Goal: Task Accomplishment & Management: Manage account settings

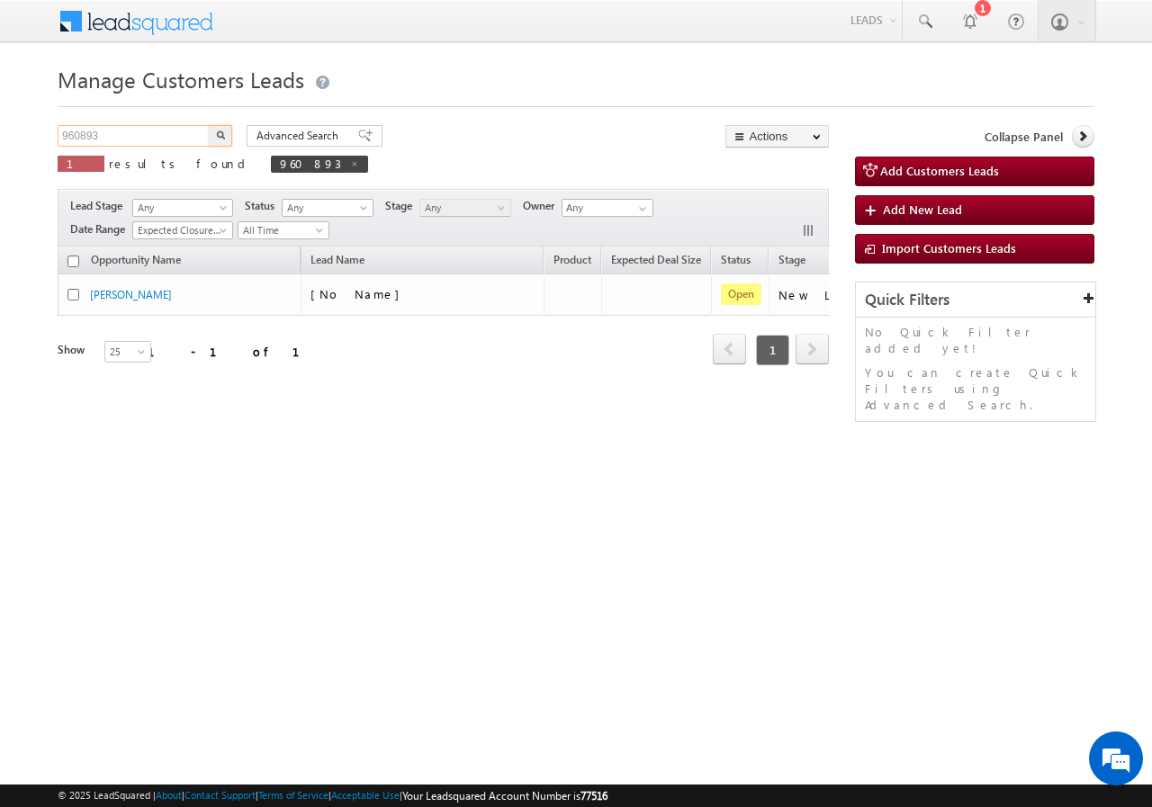
click at [142, 136] on input "960893" at bounding box center [135, 136] width 154 height 22
click at [141, 136] on input "960893" at bounding box center [135, 136] width 154 height 22
paste input "54724"
type input "954724"
click at [219, 124] on div "Manage Customers Leads 954724 X 1 results found 960893 Advanced Search Advanced…" at bounding box center [576, 285] width 1037 height 450
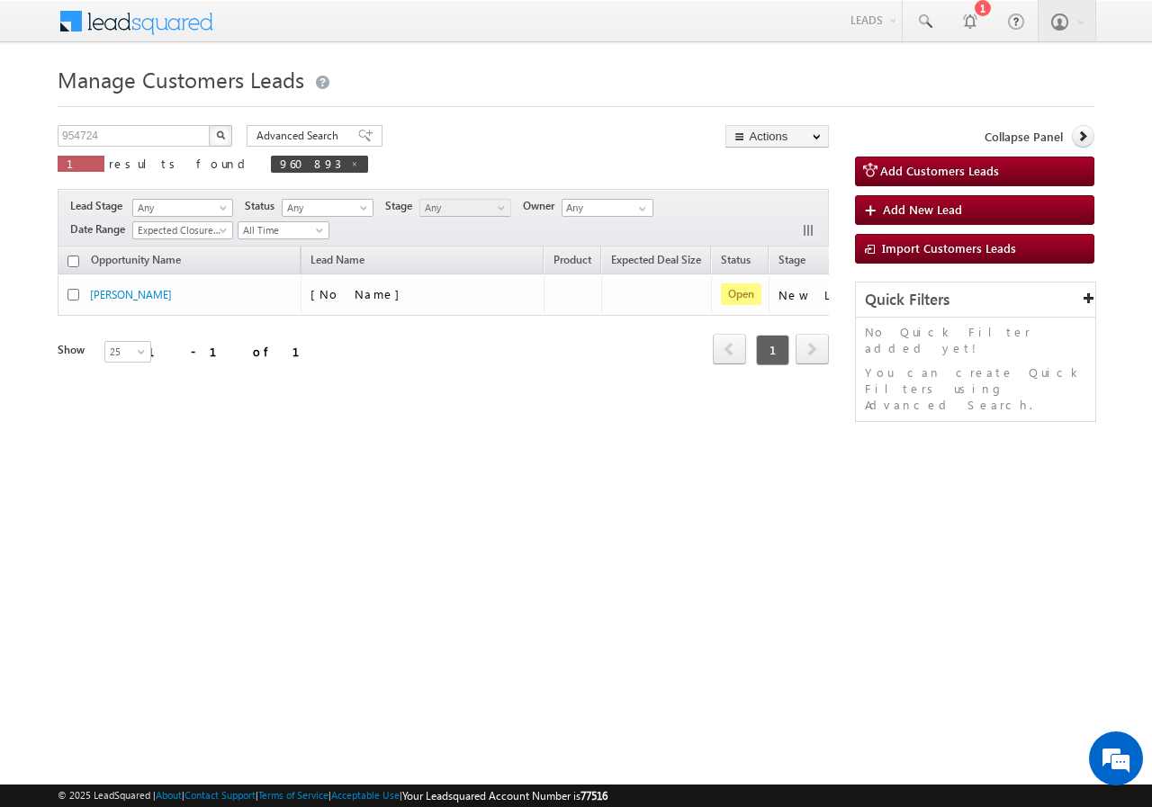
click at [219, 134] on img "button" at bounding box center [220, 135] width 9 height 9
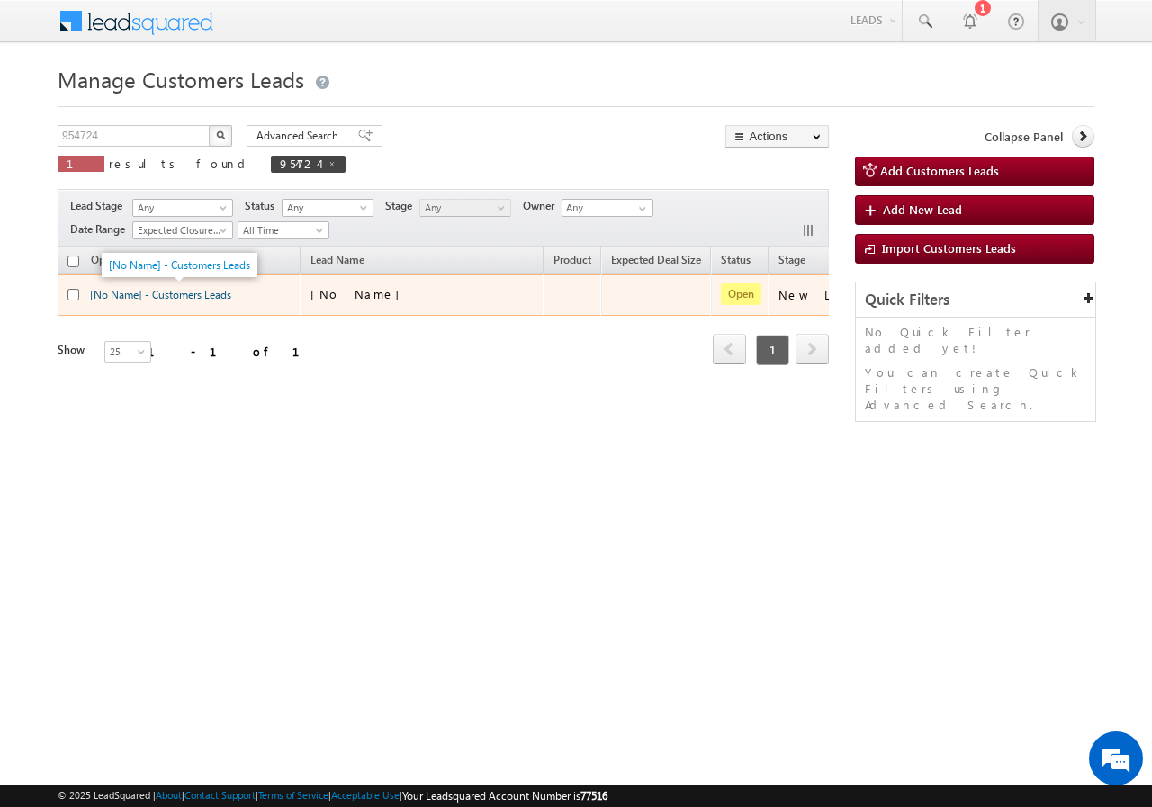
click at [180, 293] on link "[No Name] - Customers Leads" at bounding box center [160, 295] width 141 height 14
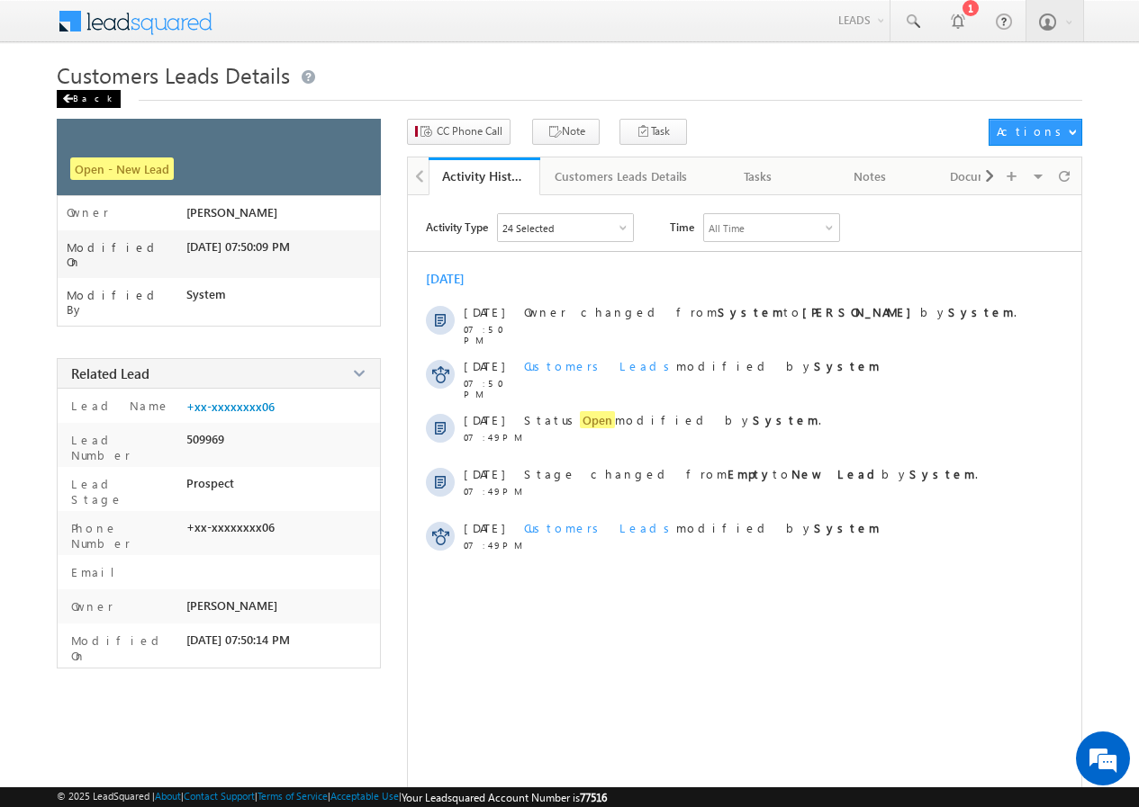
click at [76, 98] on div "Back" at bounding box center [89, 99] width 64 height 18
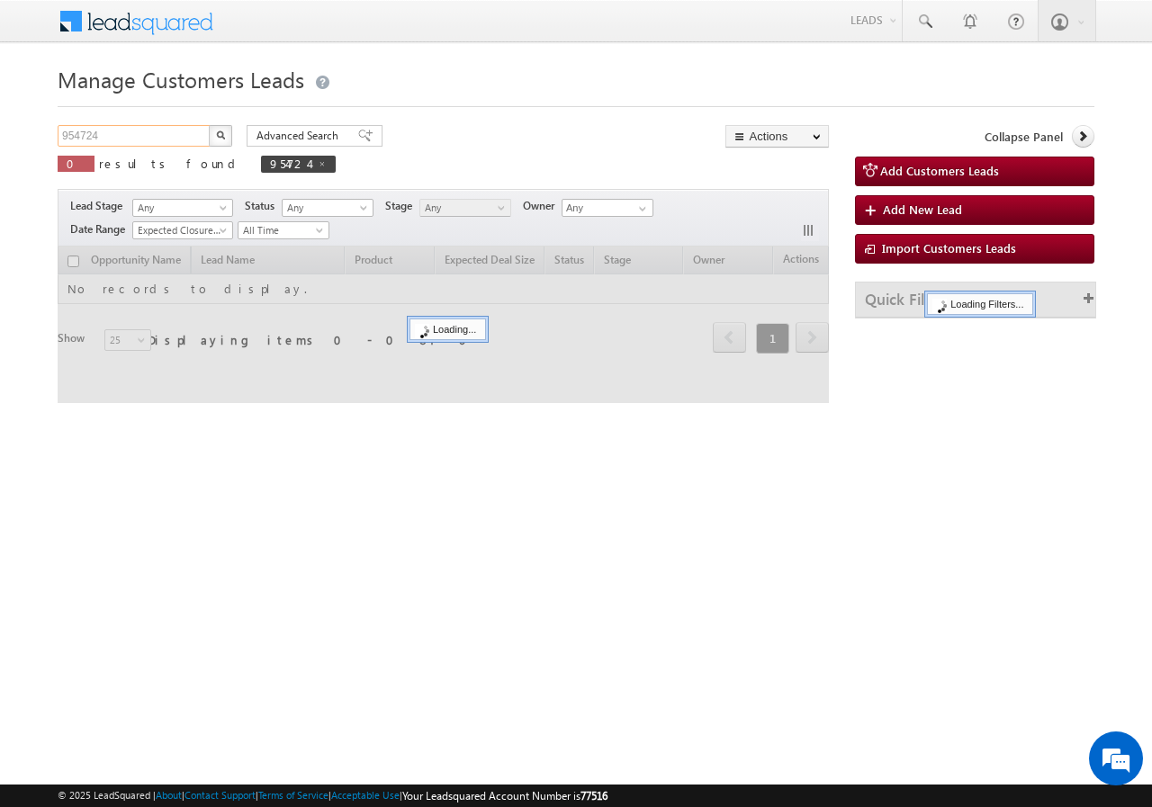
click at [161, 136] on input "954724" at bounding box center [135, 136] width 154 height 22
paste input "61719"
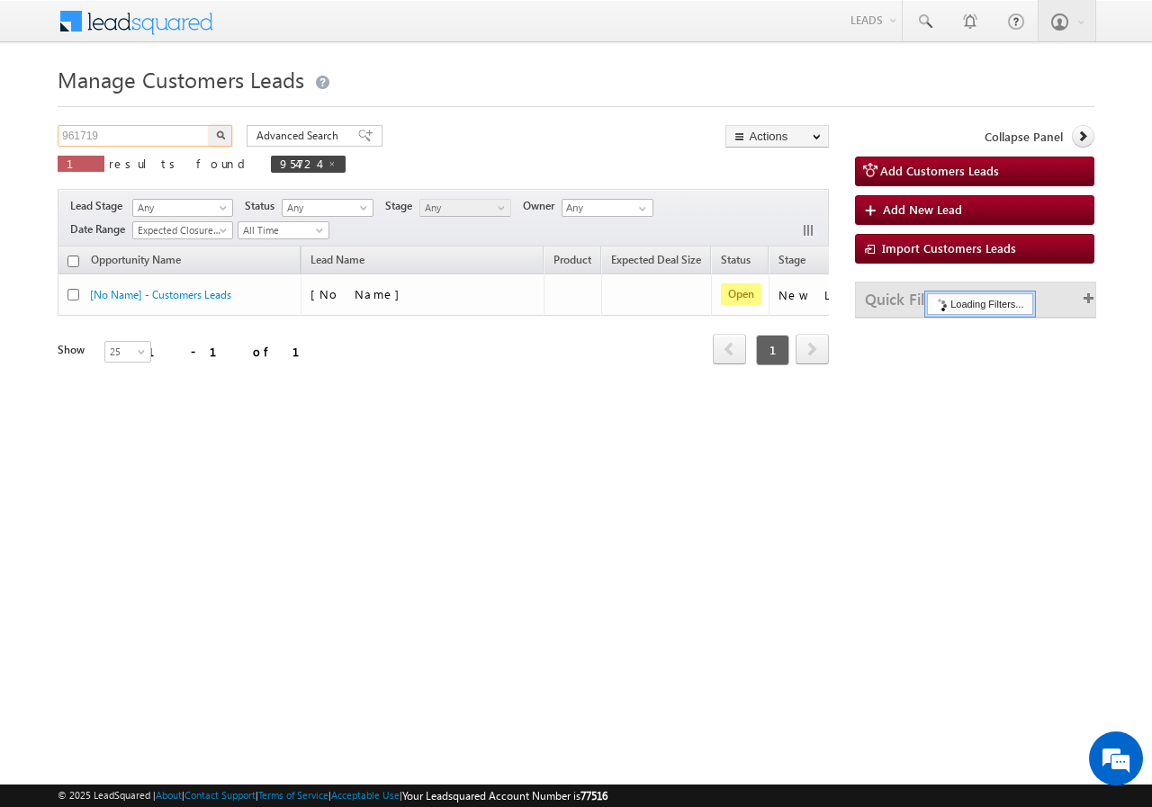
type input "961719"
click at [229, 134] on button "button" at bounding box center [220, 136] width 23 height 22
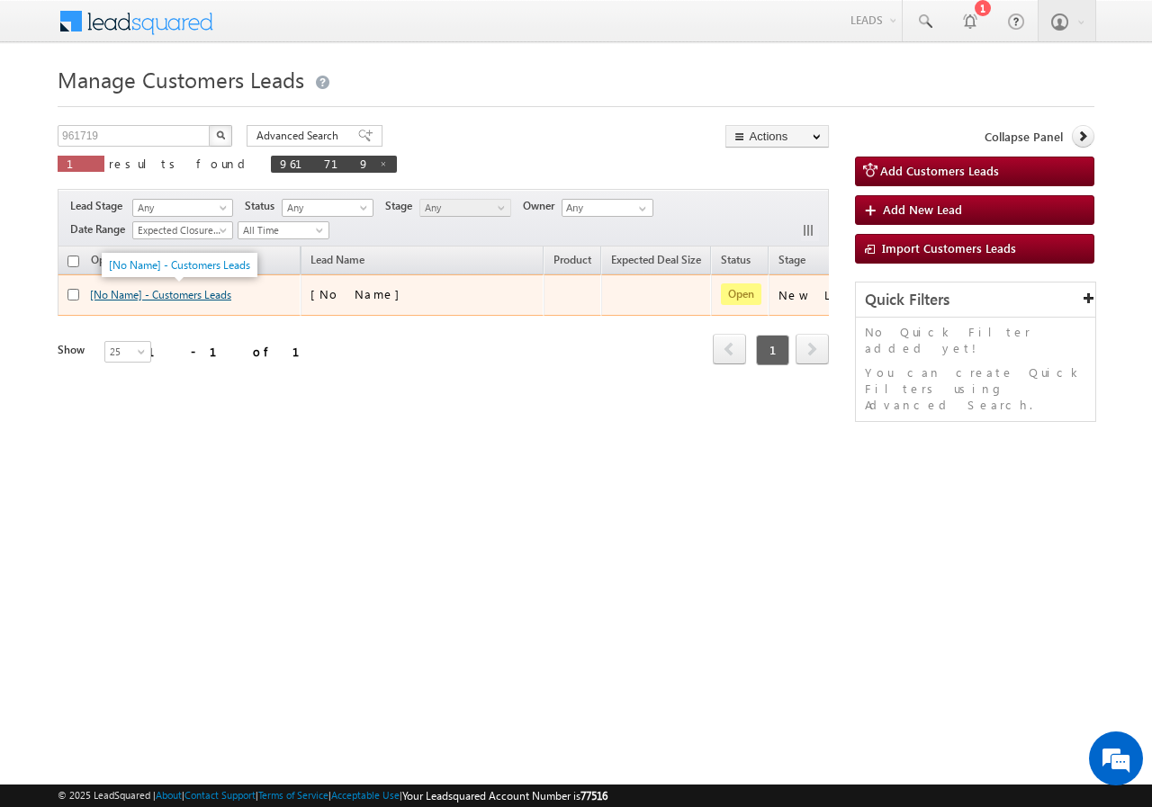
click at [174, 296] on link "[No Name] - Customers Leads" at bounding box center [160, 295] width 141 height 14
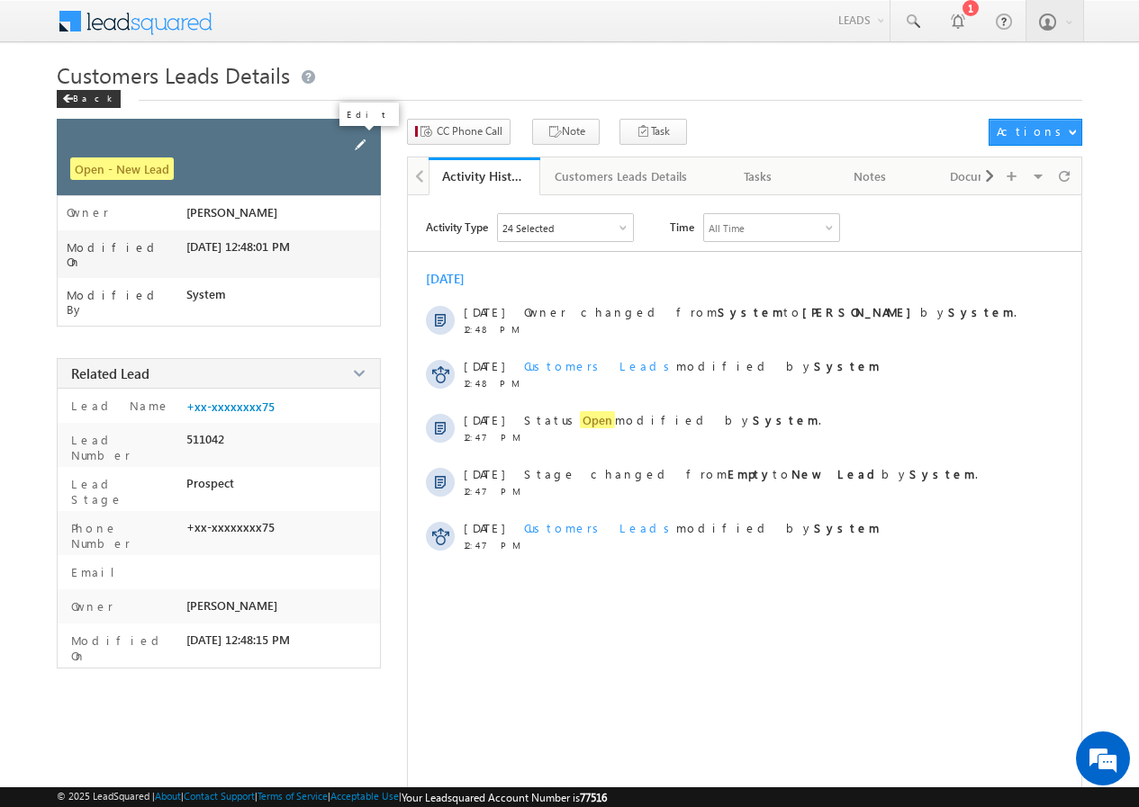
click at [361, 140] on span at bounding box center [360, 145] width 20 height 20
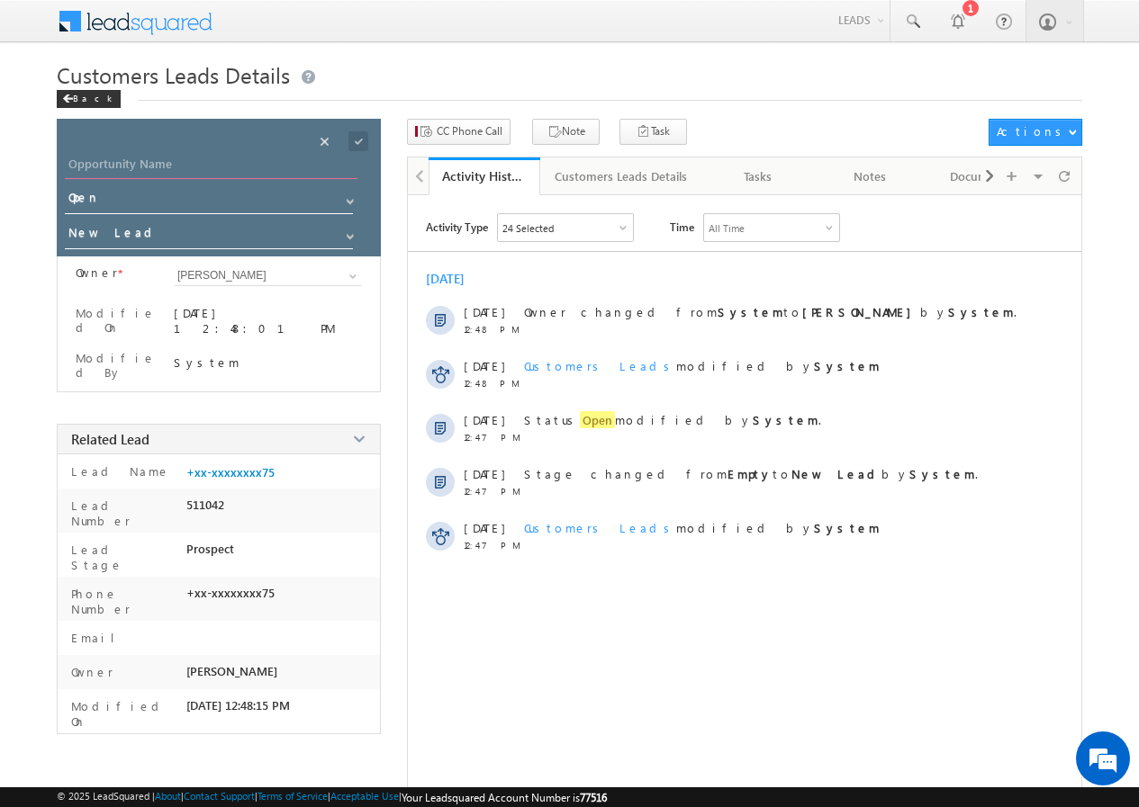
click at [174, 168] on input "Opportunity Name" at bounding box center [211, 166] width 293 height 25
paste input "[PERSON_NAME] [PERSON_NAME]"
type input "[PERSON_NAME] [PERSON_NAME]"
click at [361, 129] on span at bounding box center [347, 136] width 67 height 35
click at [358, 140] on span at bounding box center [358, 141] width 20 height 20
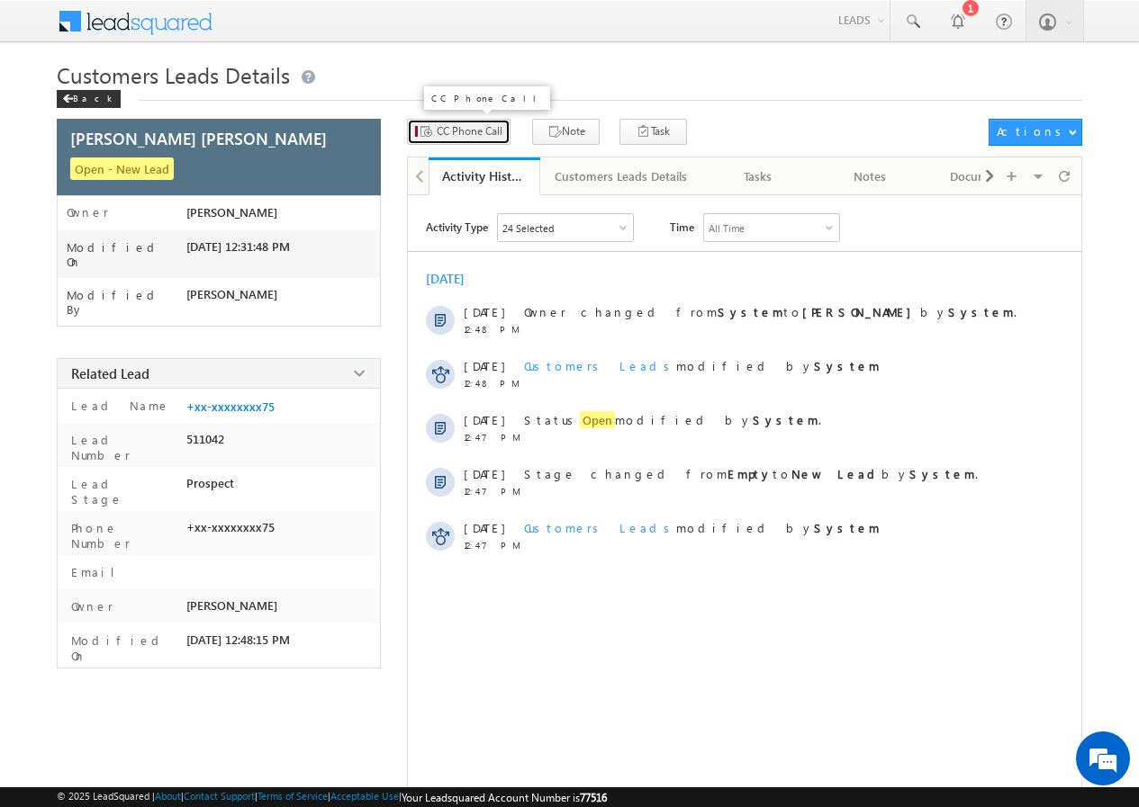
click at [485, 133] on span "CC Phone Call" at bounding box center [470, 131] width 66 height 16
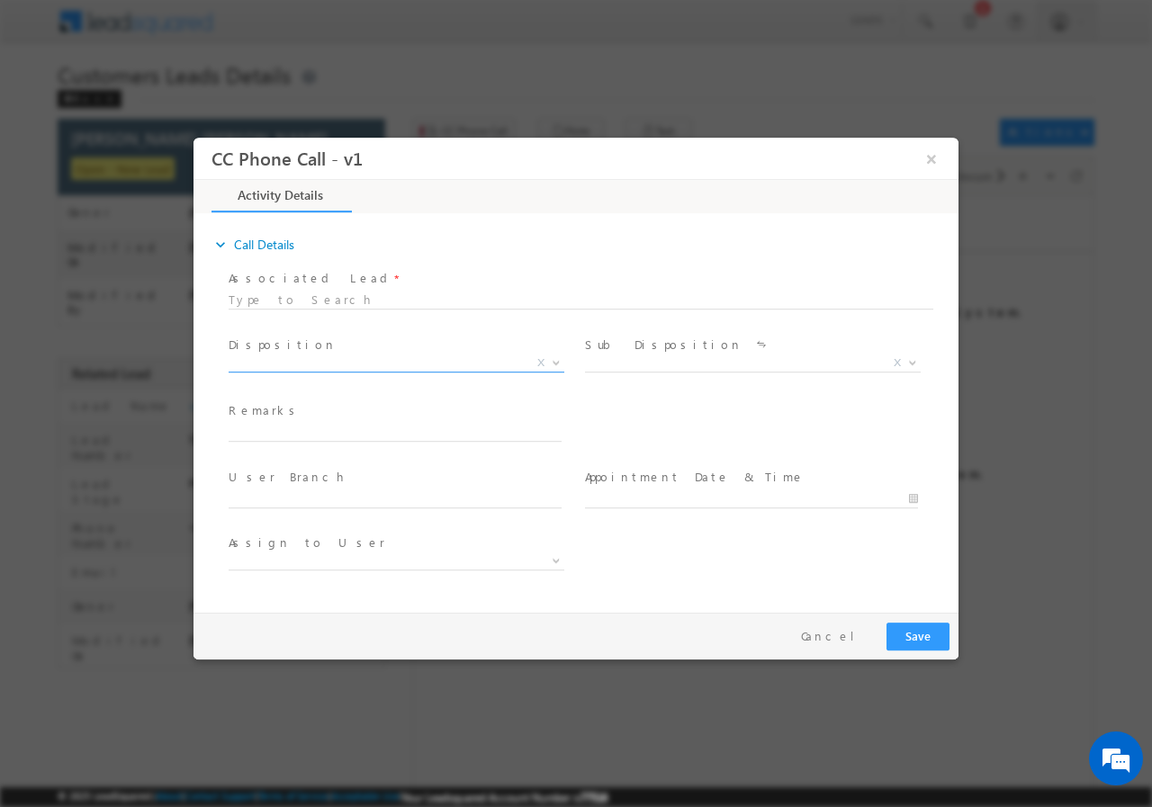
click at [319, 362] on span "X" at bounding box center [397, 363] width 336 height 18
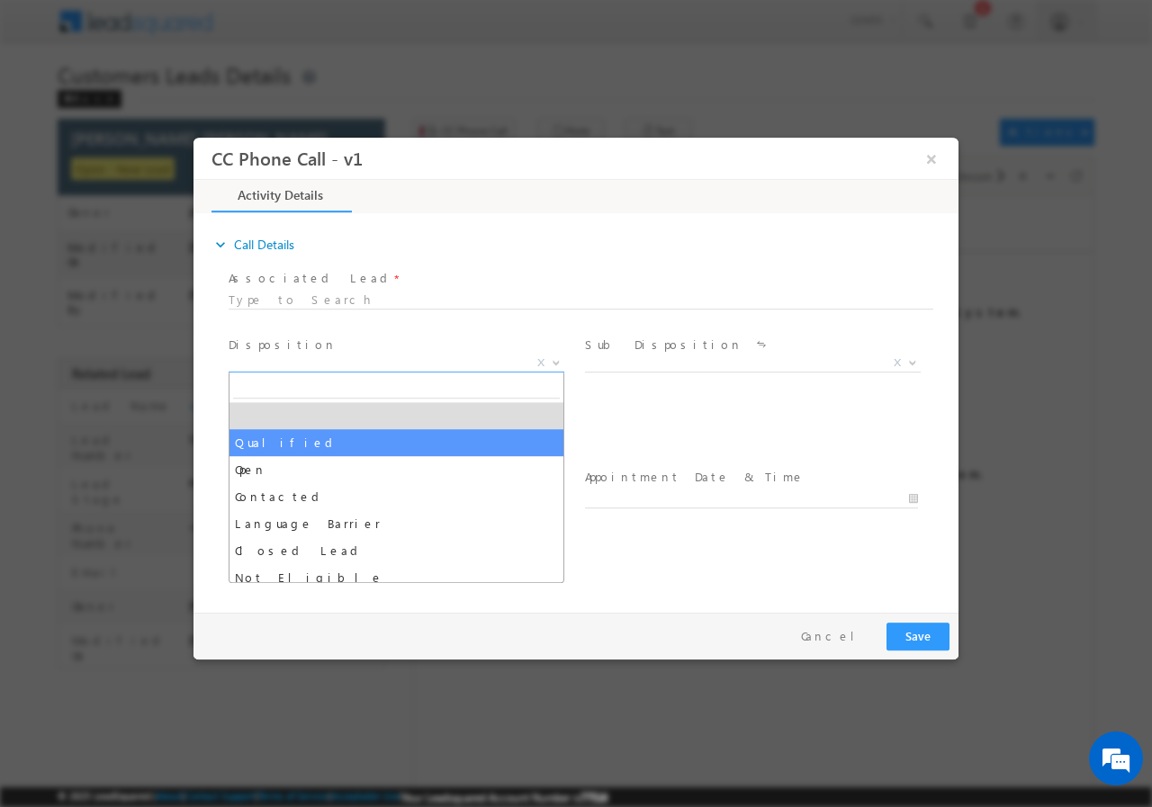
select select "Qualified"
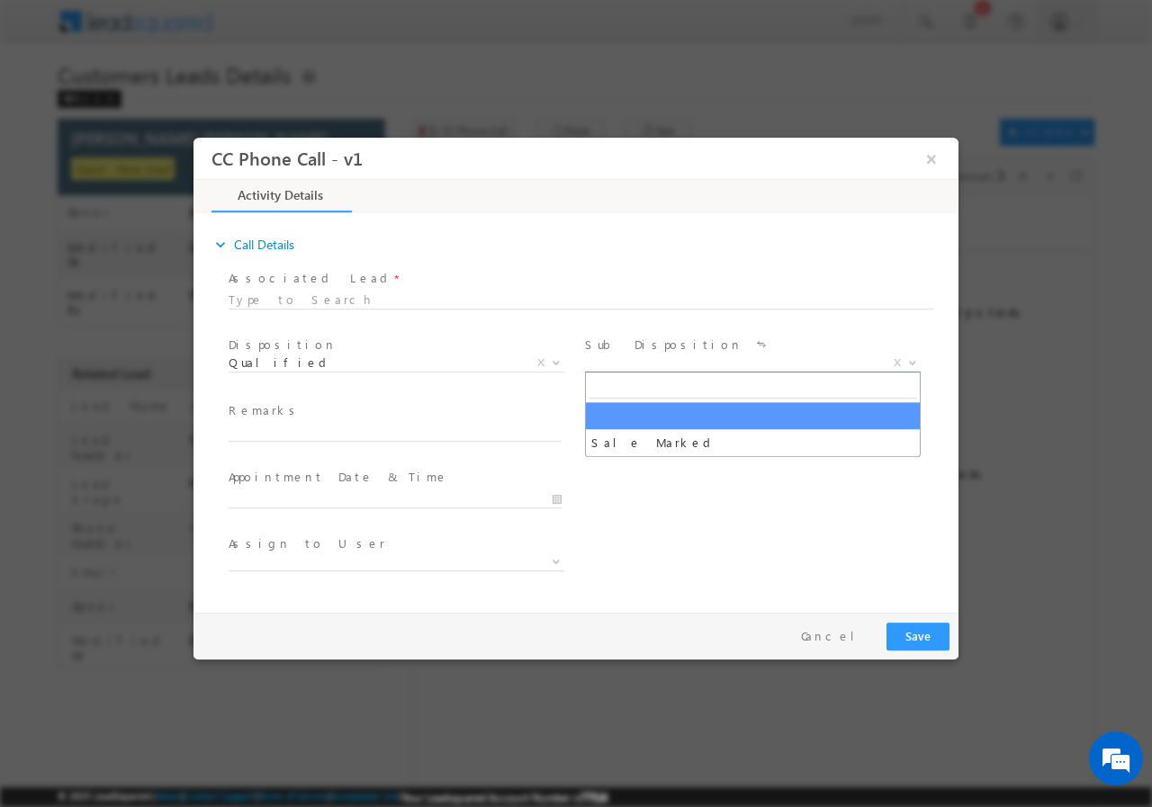
click at [632, 364] on span "X" at bounding box center [753, 363] width 336 height 18
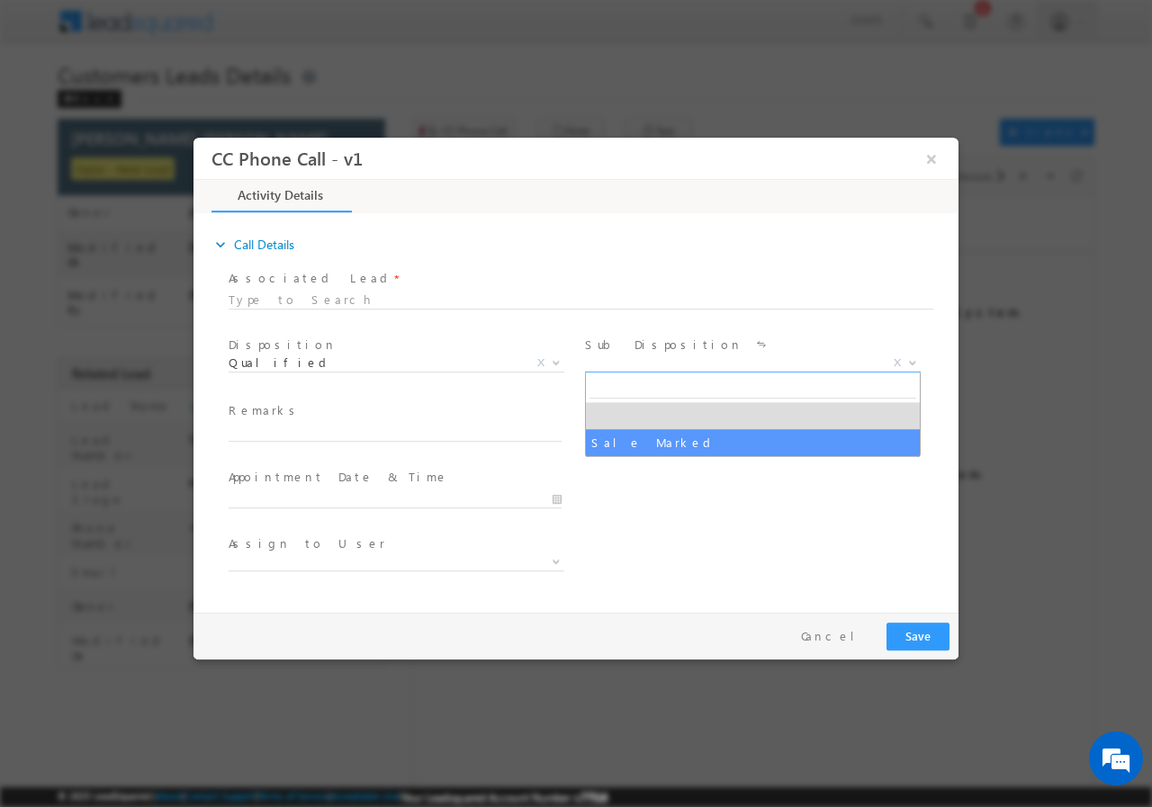
select select "Sale Marked"
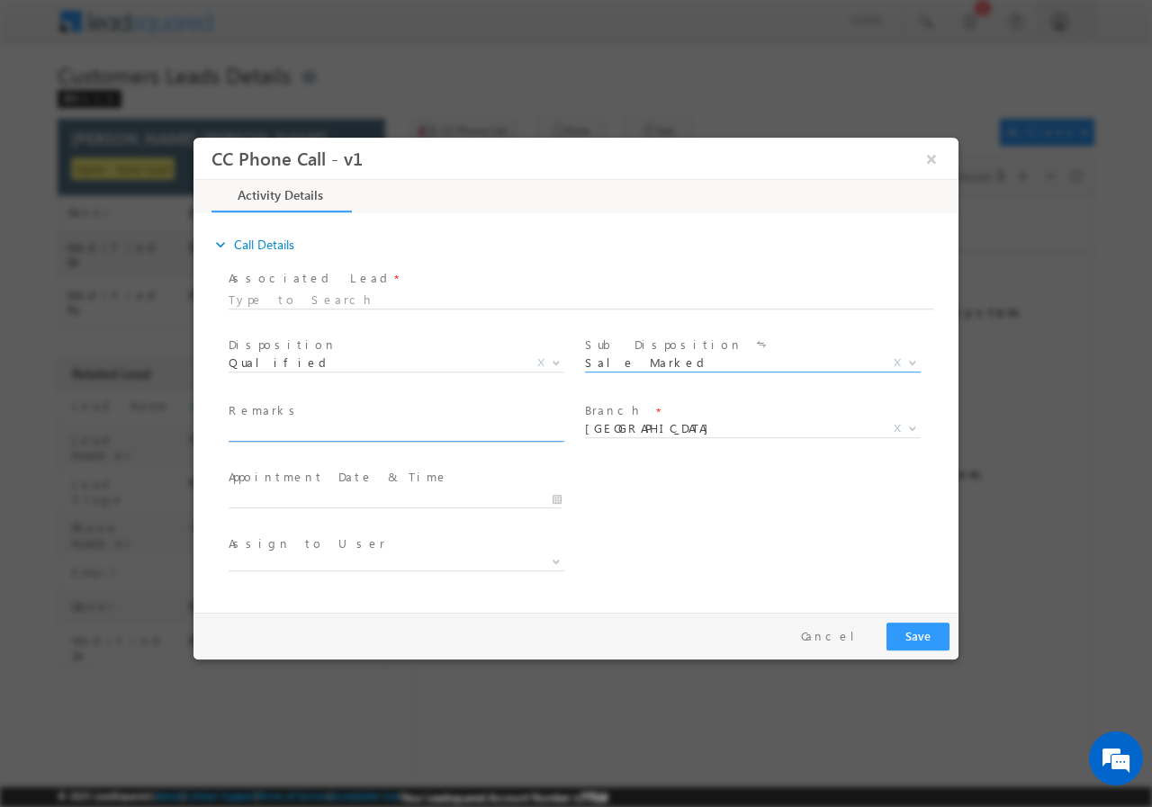
click at [379, 434] on input "text" at bounding box center [395, 432] width 333 height 18
paste input "961719//VB_Know_More//Rashid Malik Shahbuddin//8587841975// CONSTRUCTION// LOAN…"
type input "961719//VB_Know_More//Rashid Malik Shahbuddin//8587841975// CONSTRUCTION// LOAN…"
click at [558, 500] on input "10/06/2025 12:30 PM" at bounding box center [395, 499] width 333 height 18
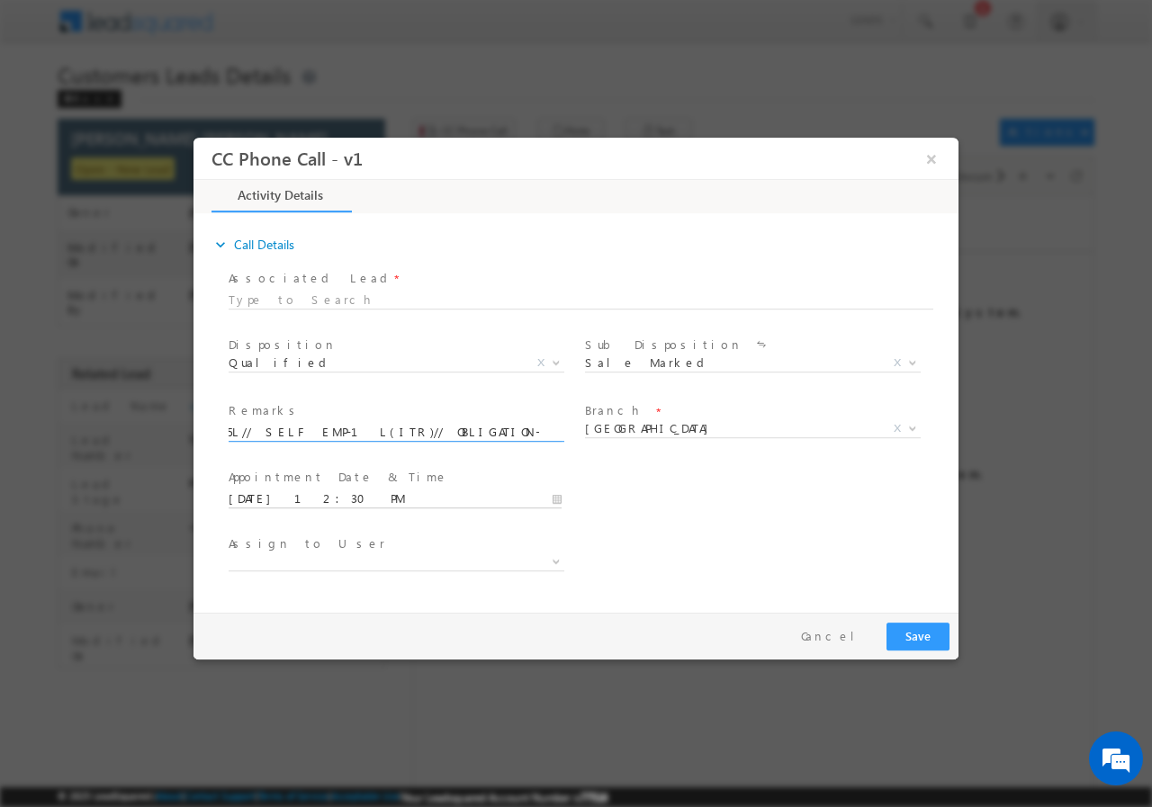
scroll to position [0, 0]
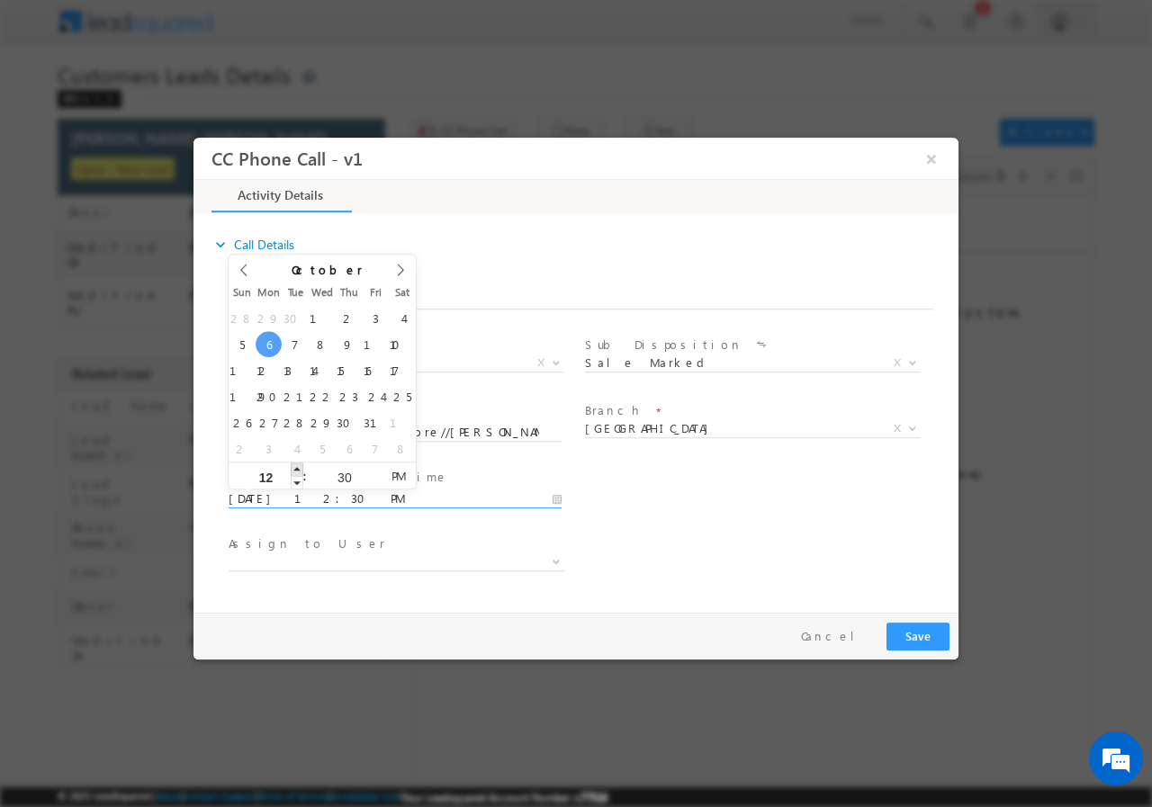
type input "10/06/2025 1:30 PM"
type input "01"
click at [299, 468] on span at bounding box center [297, 469] width 13 height 14
type input "10/06/2025 2:30 PM"
type input "02"
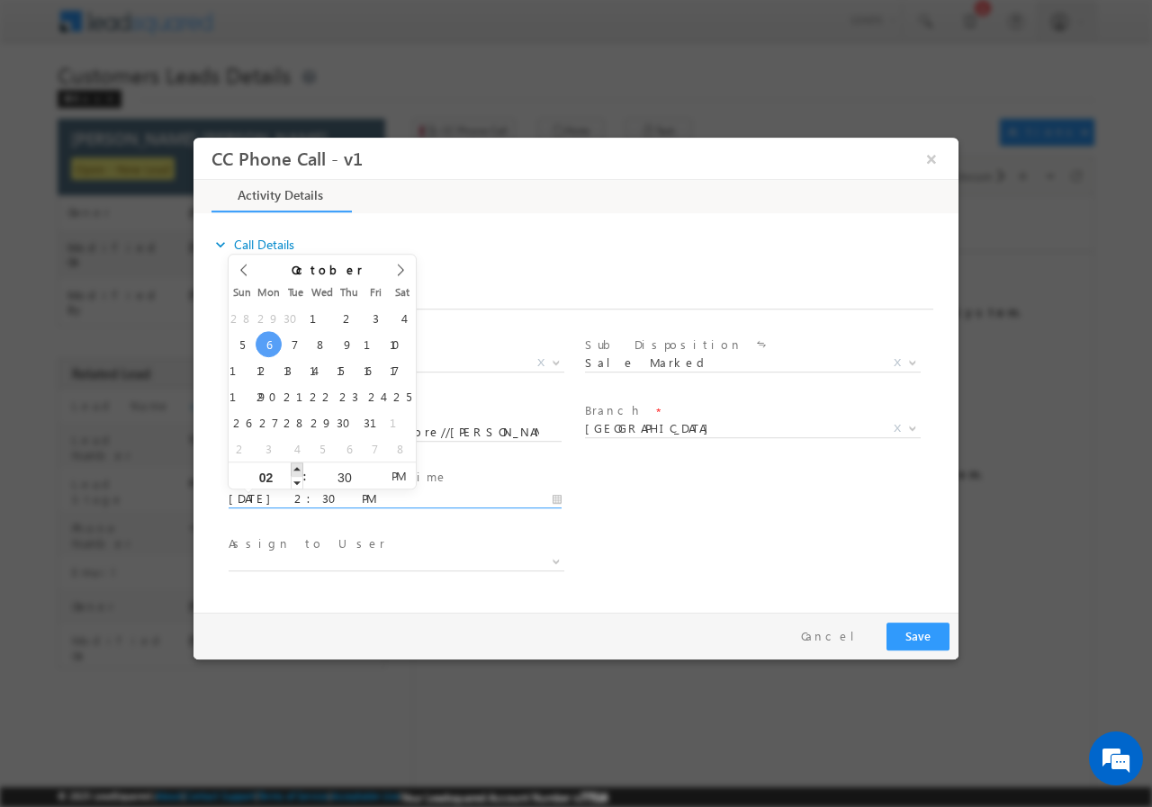
click at [299, 468] on span at bounding box center [297, 469] width 13 height 14
type input "10/06/2025 3:30 PM"
type input "03"
click at [299, 468] on span at bounding box center [297, 469] width 13 height 14
type input "10/06/2025 4:30 PM"
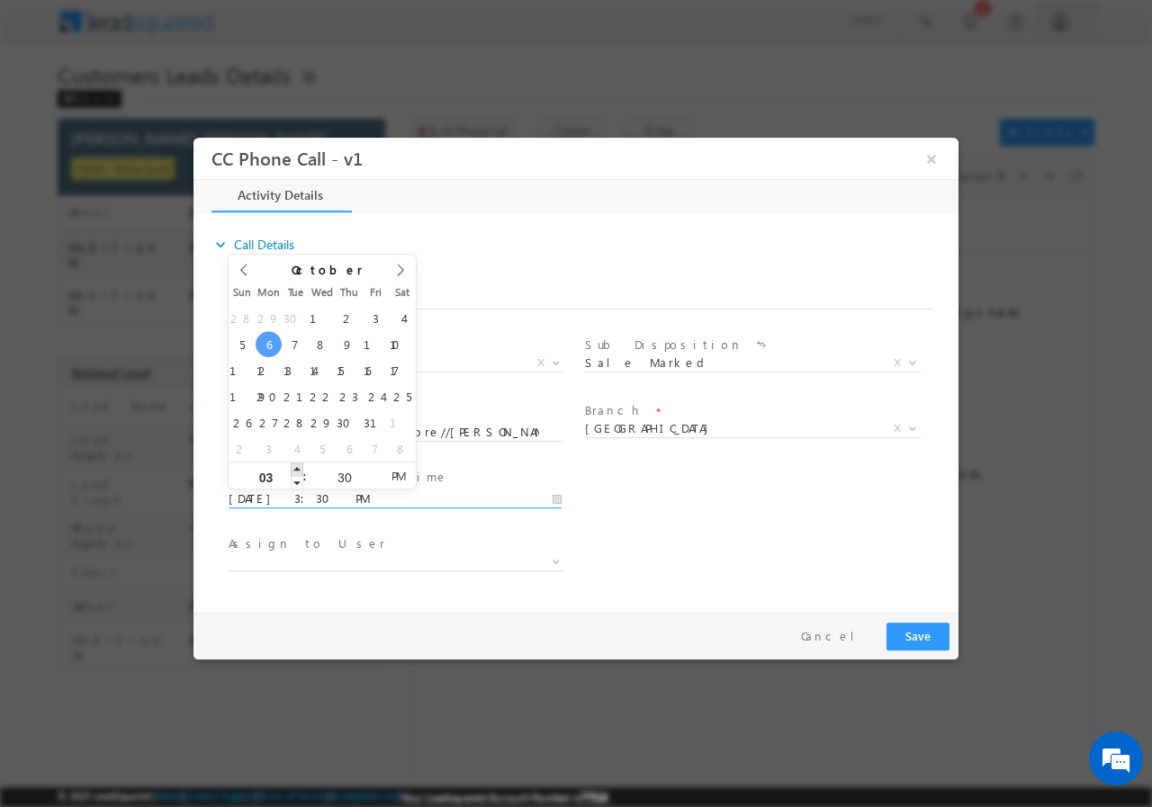
type input "04"
click at [299, 468] on span at bounding box center [297, 469] width 13 height 14
type input "10/06/2025 5:30 PM"
type input "05"
click at [299, 468] on span at bounding box center [297, 469] width 13 height 14
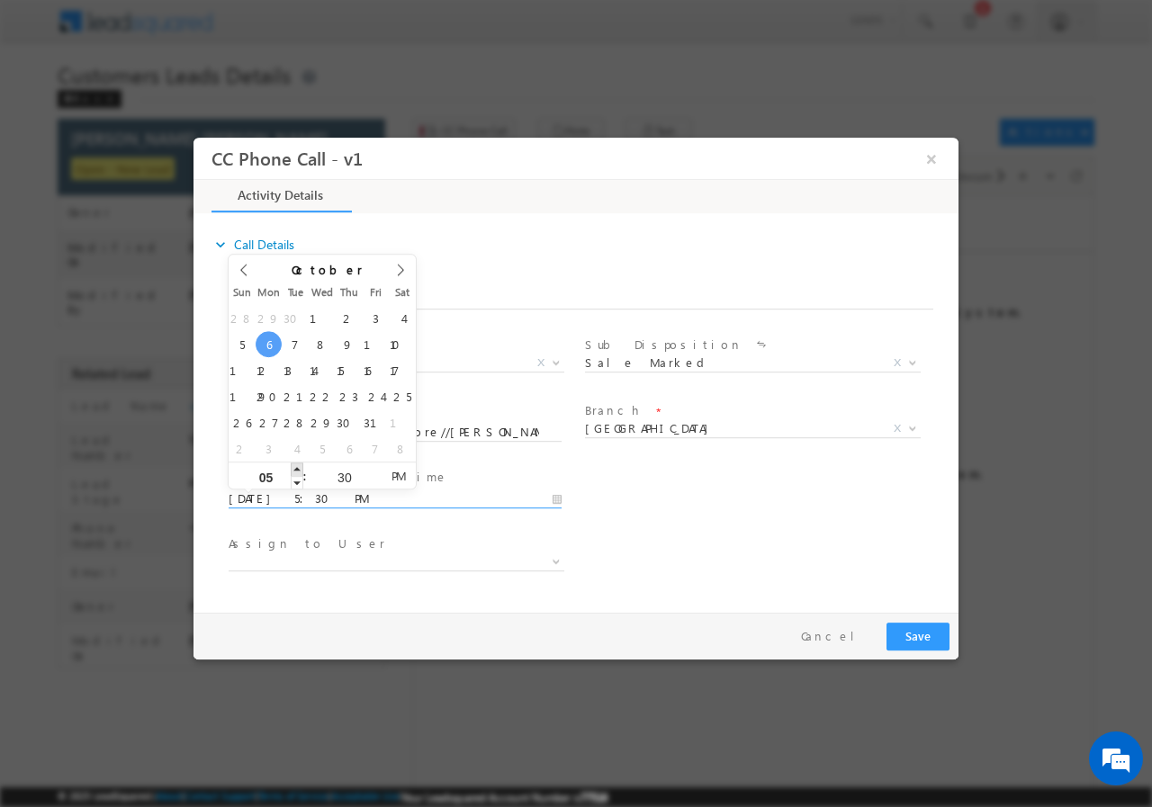
type input "10/06/2025 6:30 PM"
type input "06"
click at [299, 468] on span at bounding box center [297, 469] width 13 height 14
click at [333, 471] on input "30" at bounding box center [344, 477] width 75 height 12
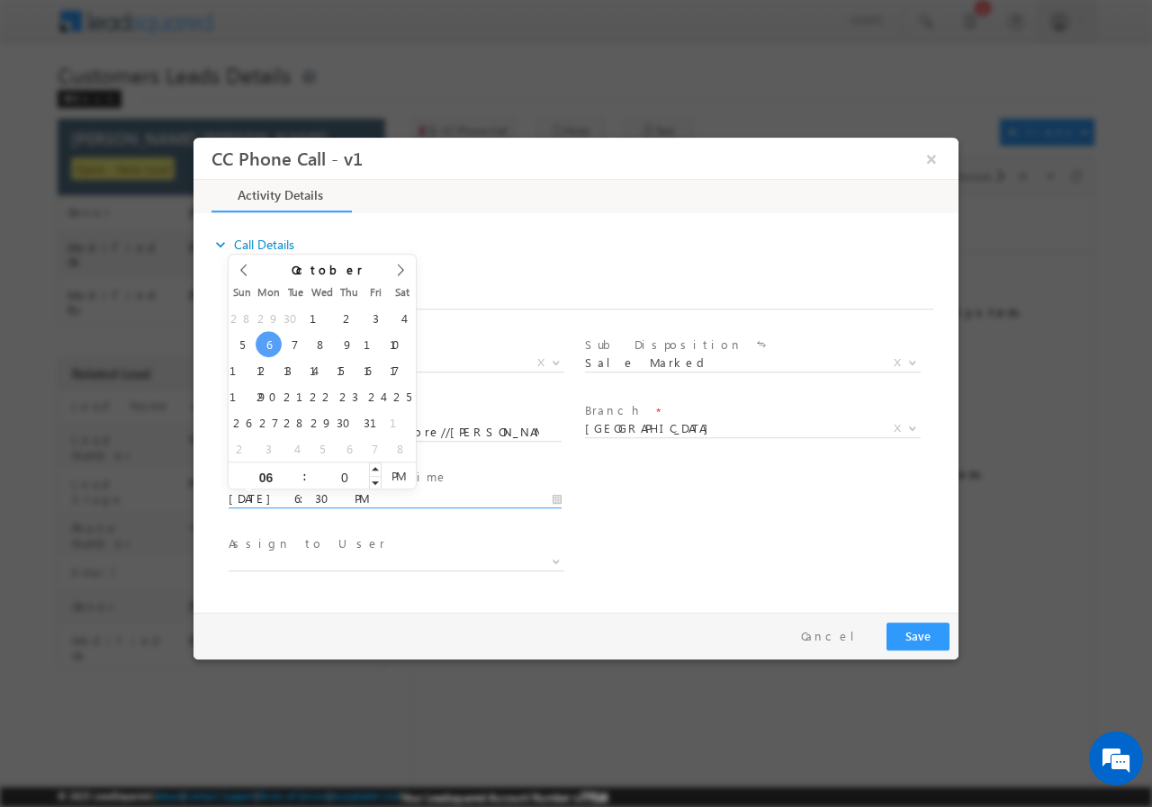
type input "00"
type input "10/06/2025 6:00 PM"
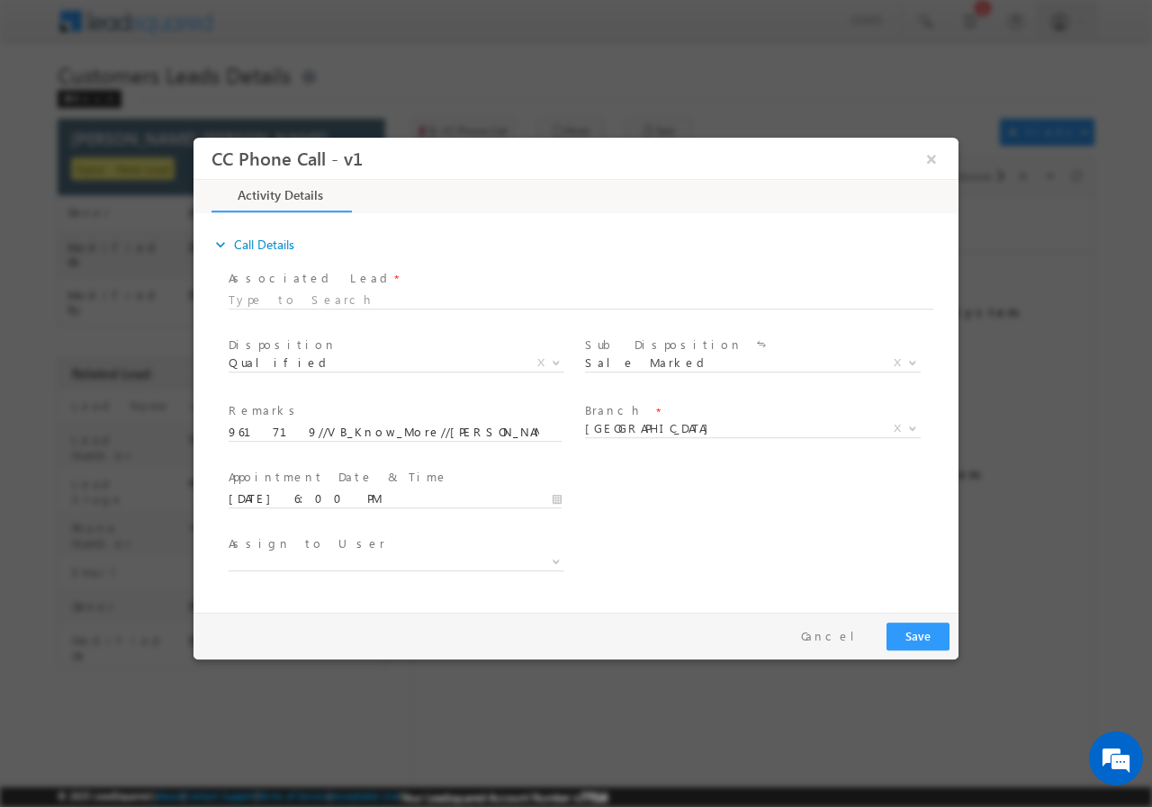
click at [751, 483] on div "User Branch * Appointment Date & Time * 10/06/2025 6:00 PM" at bounding box center [592, 497] width 734 height 67
click at [617, 432] on span "Delhi" at bounding box center [731, 427] width 293 height 16
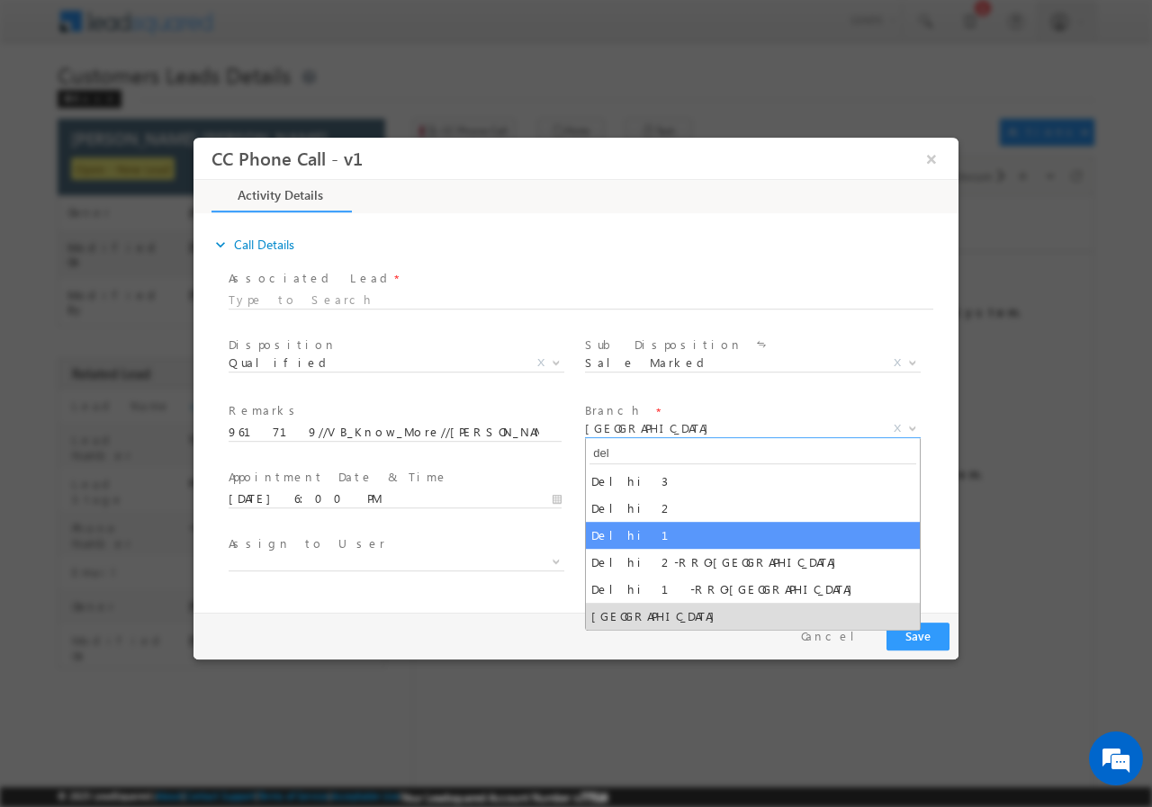
type input "del"
select select "Delhi 1"
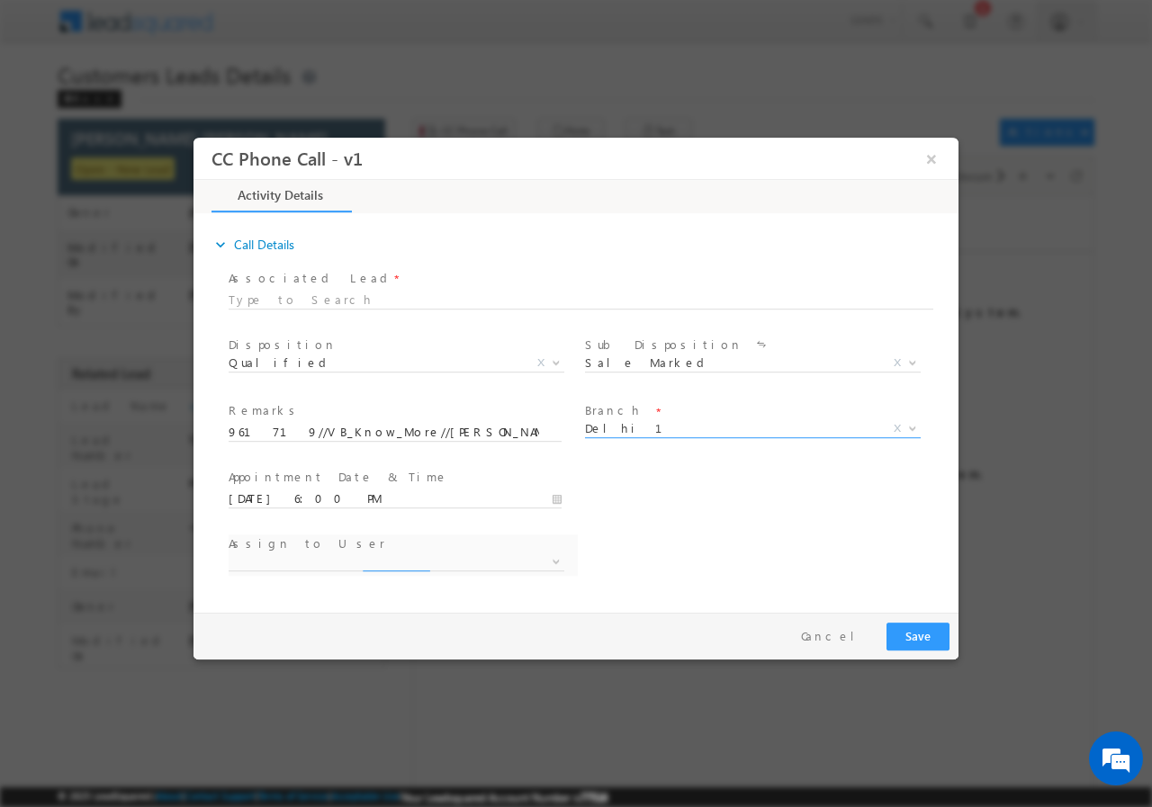
select select "dharm.yadav@sgrlimited.in"
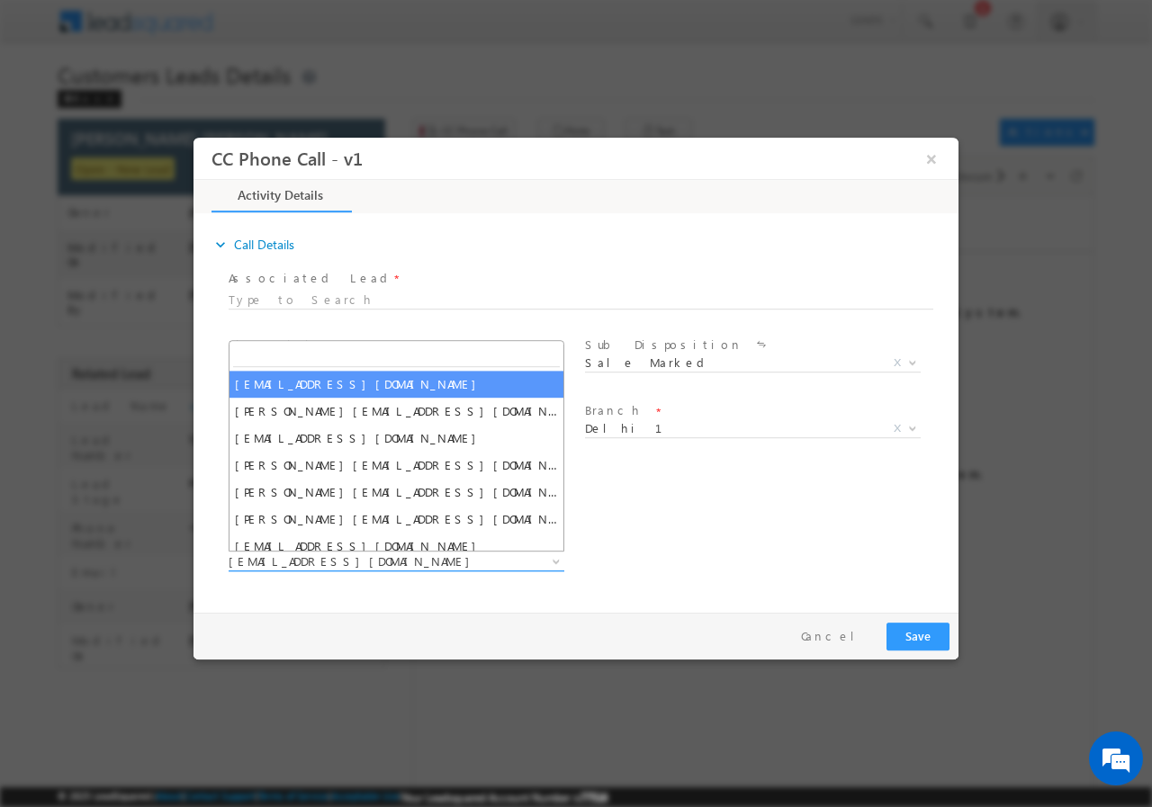
click at [393, 556] on span "dharm.yadav@sgrlimited.in" at bounding box center [375, 561] width 293 height 16
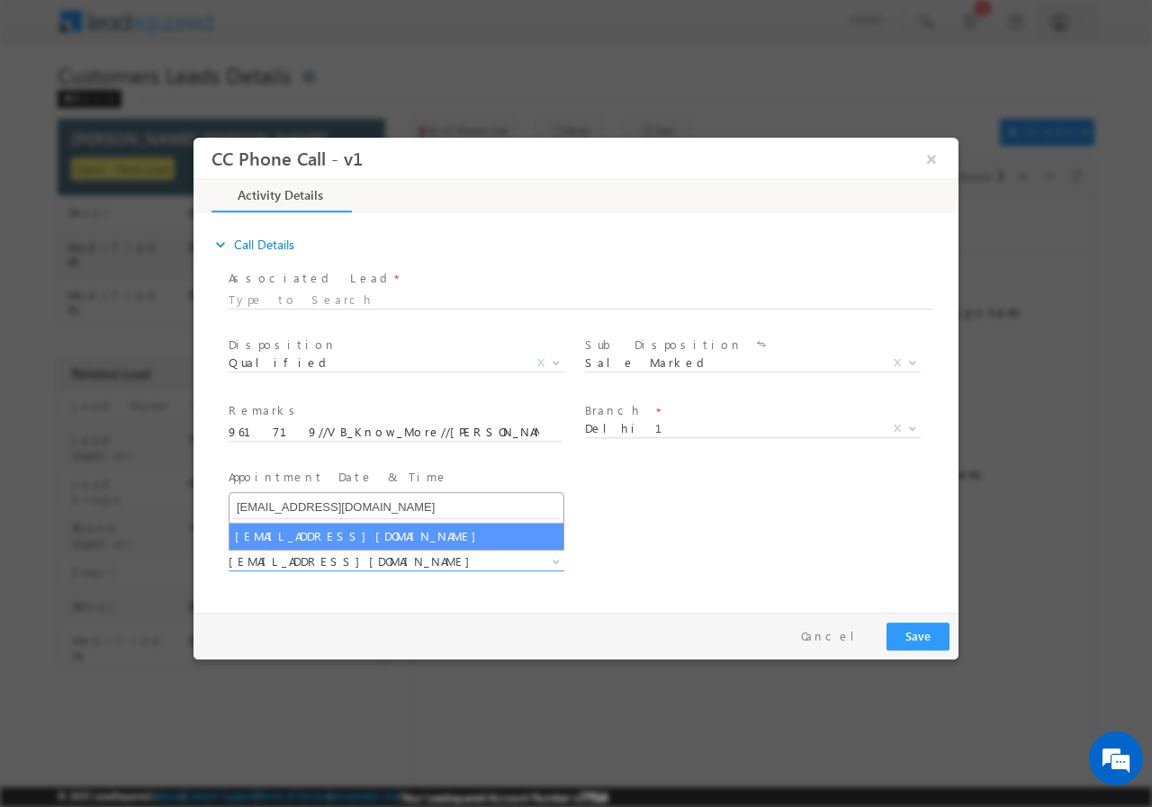
type input "rana.singh@sgrlimited.in"
select select "rana.singh@sgrlimited.in"
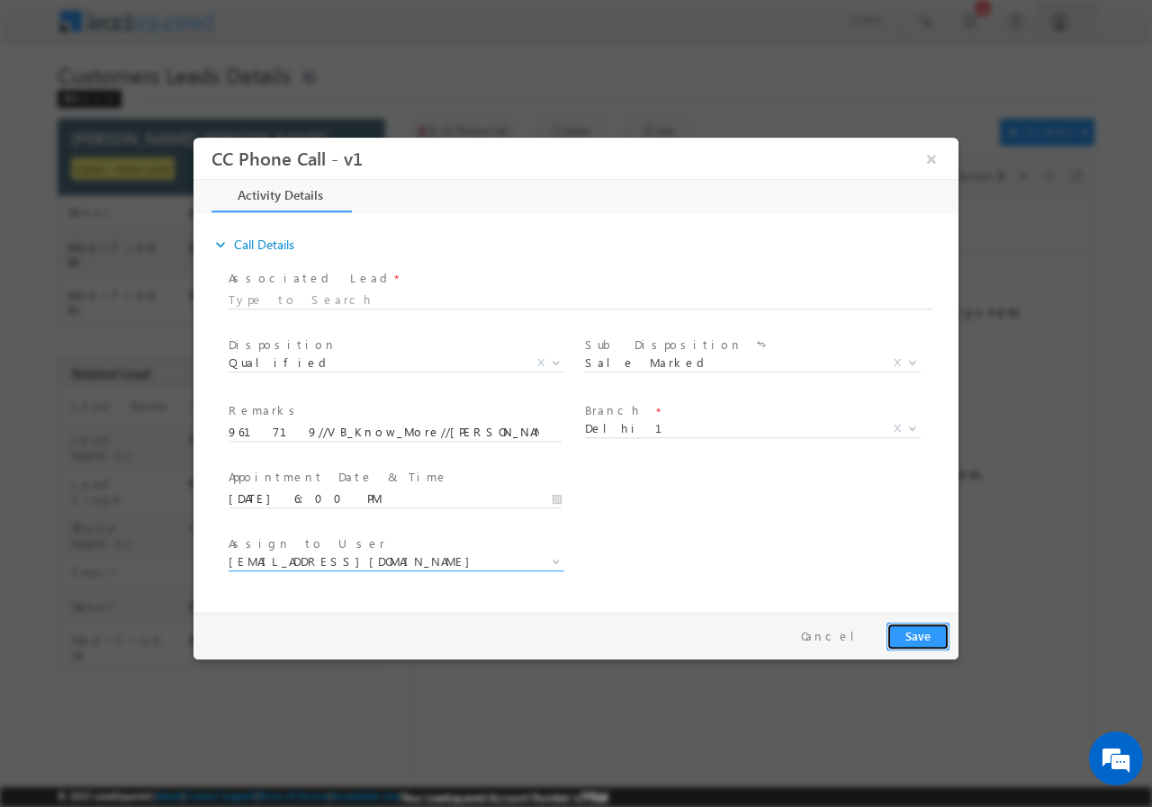
click at [903, 634] on button "Save" at bounding box center [918, 636] width 63 height 28
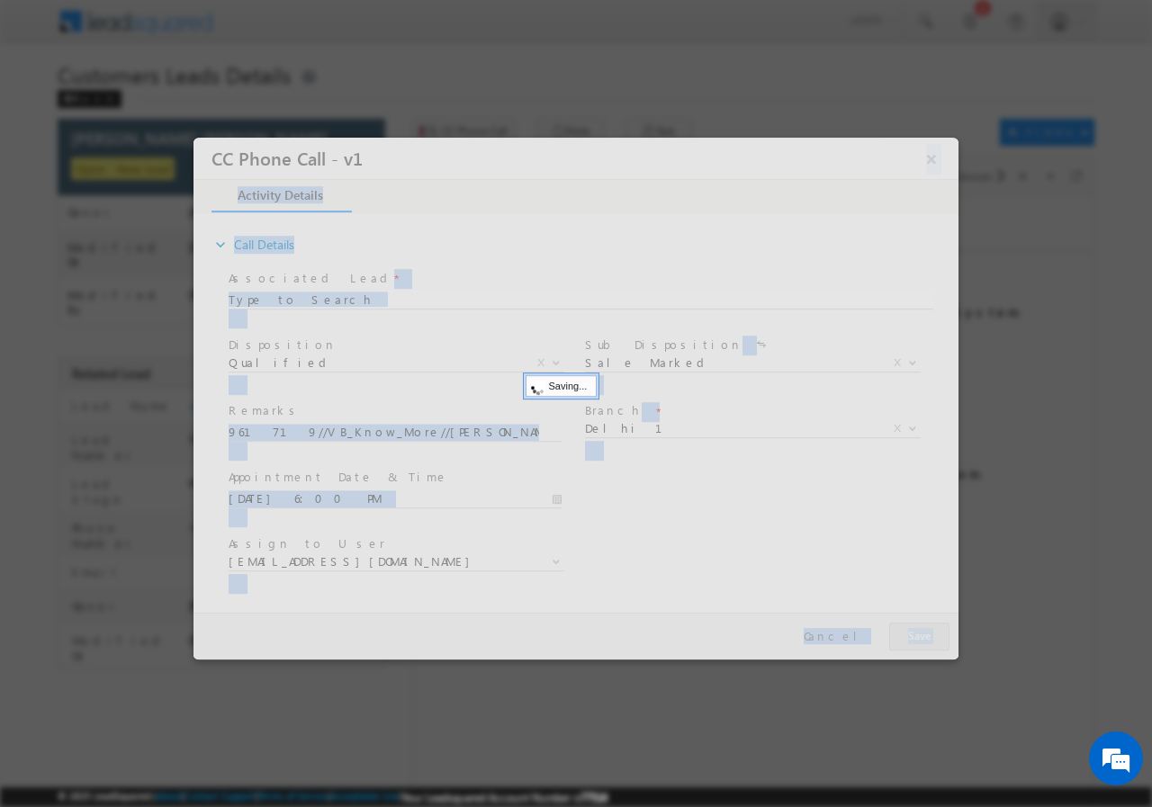
click at [903, 634] on div at bounding box center [576, 398] width 765 height 522
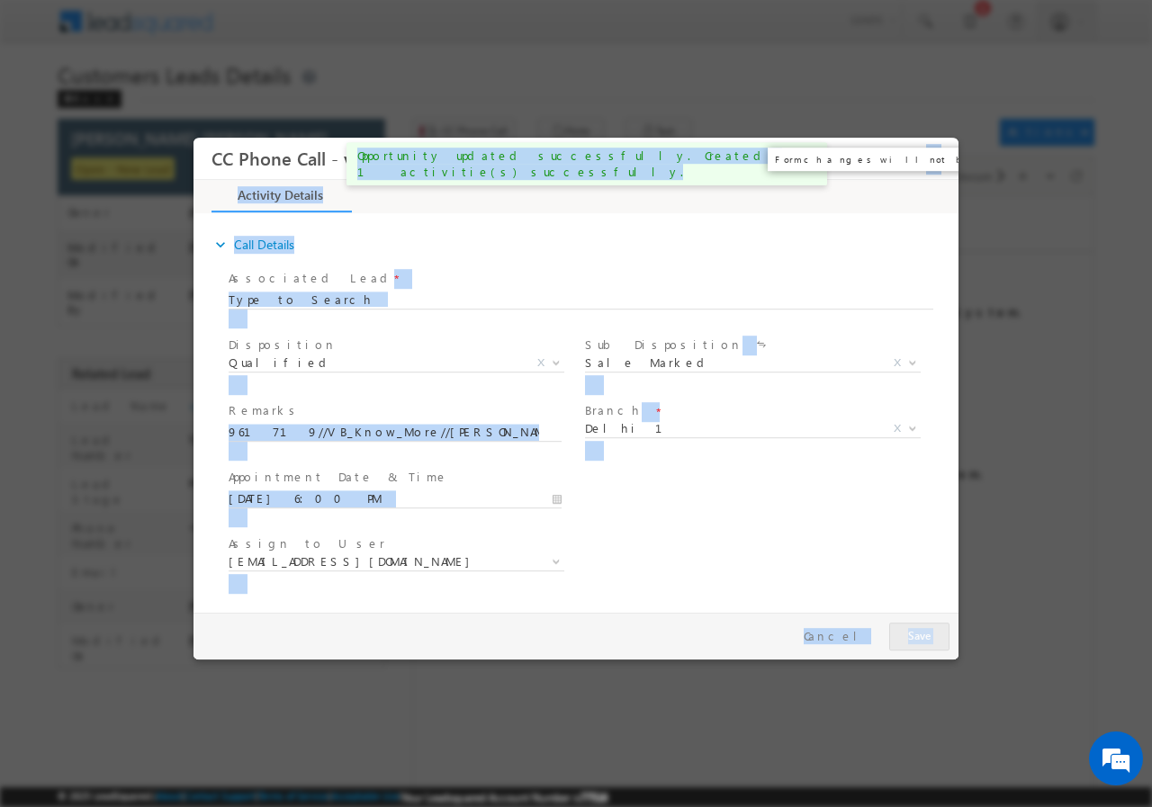
click at [937, 159] on button "×" at bounding box center [931, 157] width 31 height 33
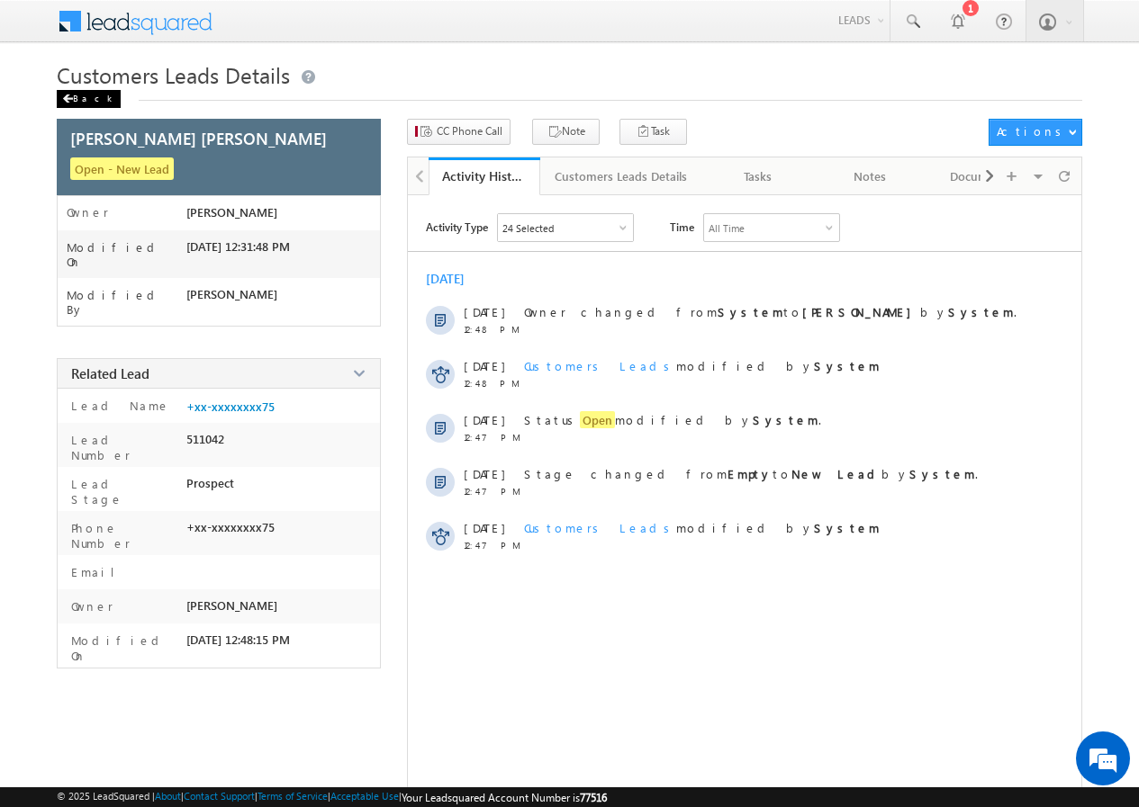
click at [88, 95] on div "Back" at bounding box center [89, 99] width 64 height 18
